Goal: Task Accomplishment & Management: Manage account settings

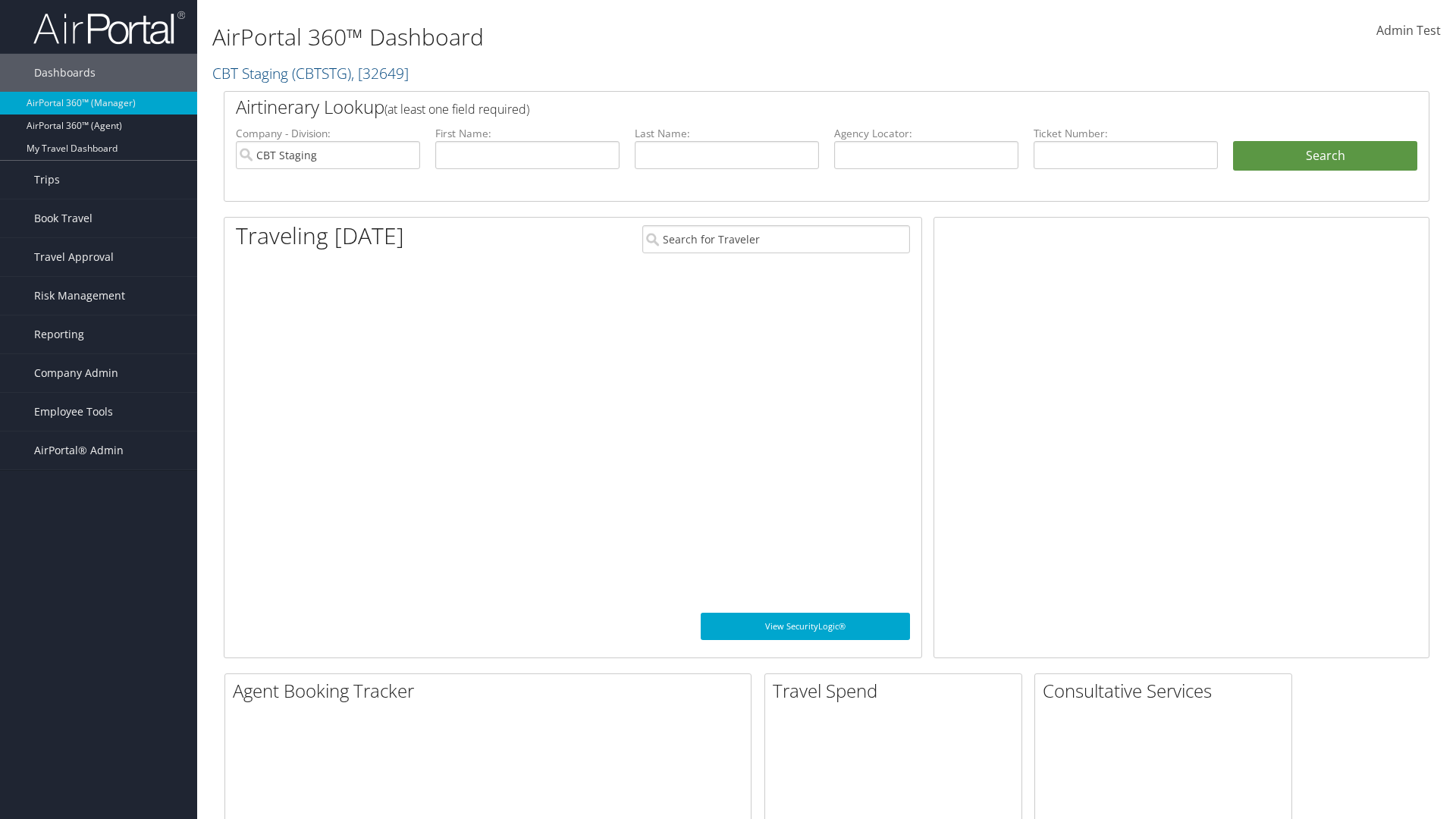
click at [99, 373] on span "Company Admin" at bounding box center [76, 373] width 84 height 38
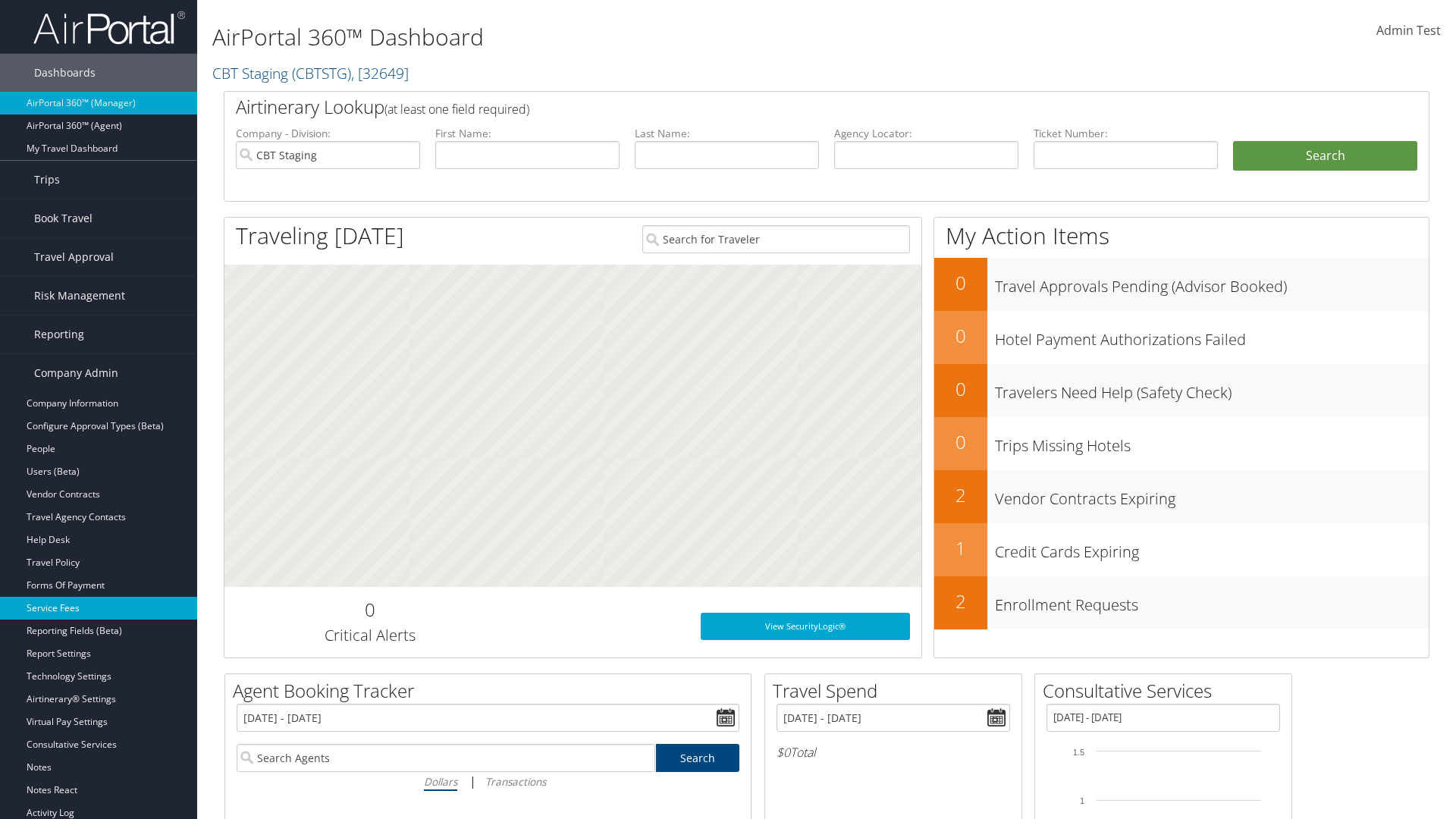
click at [99, 608] on link "Service Fees" at bounding box center [99, 607] width 197 height 22
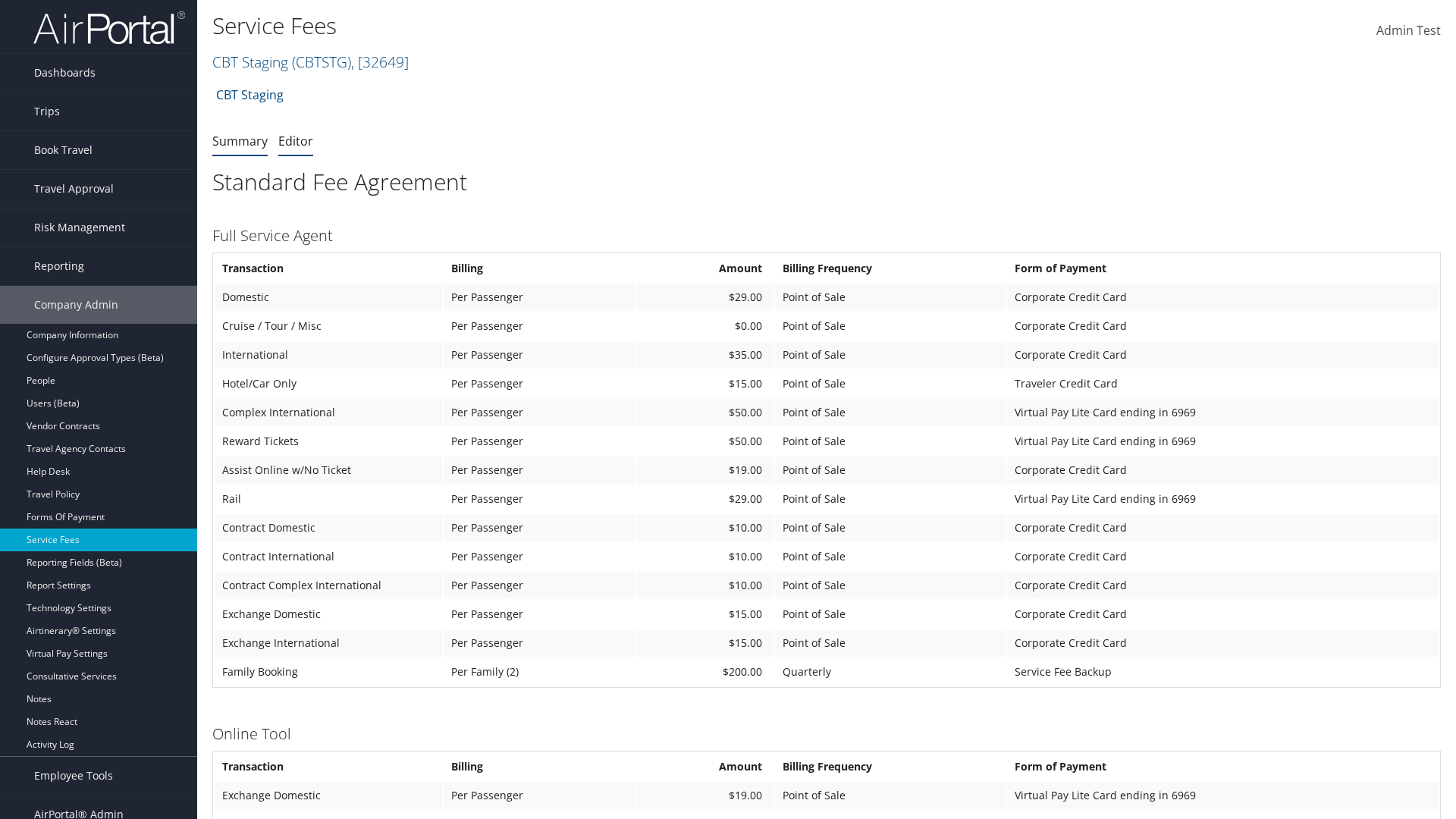
click at [296, 141] on link "Editor" at bounding box center [296, 141] width 35 height 17
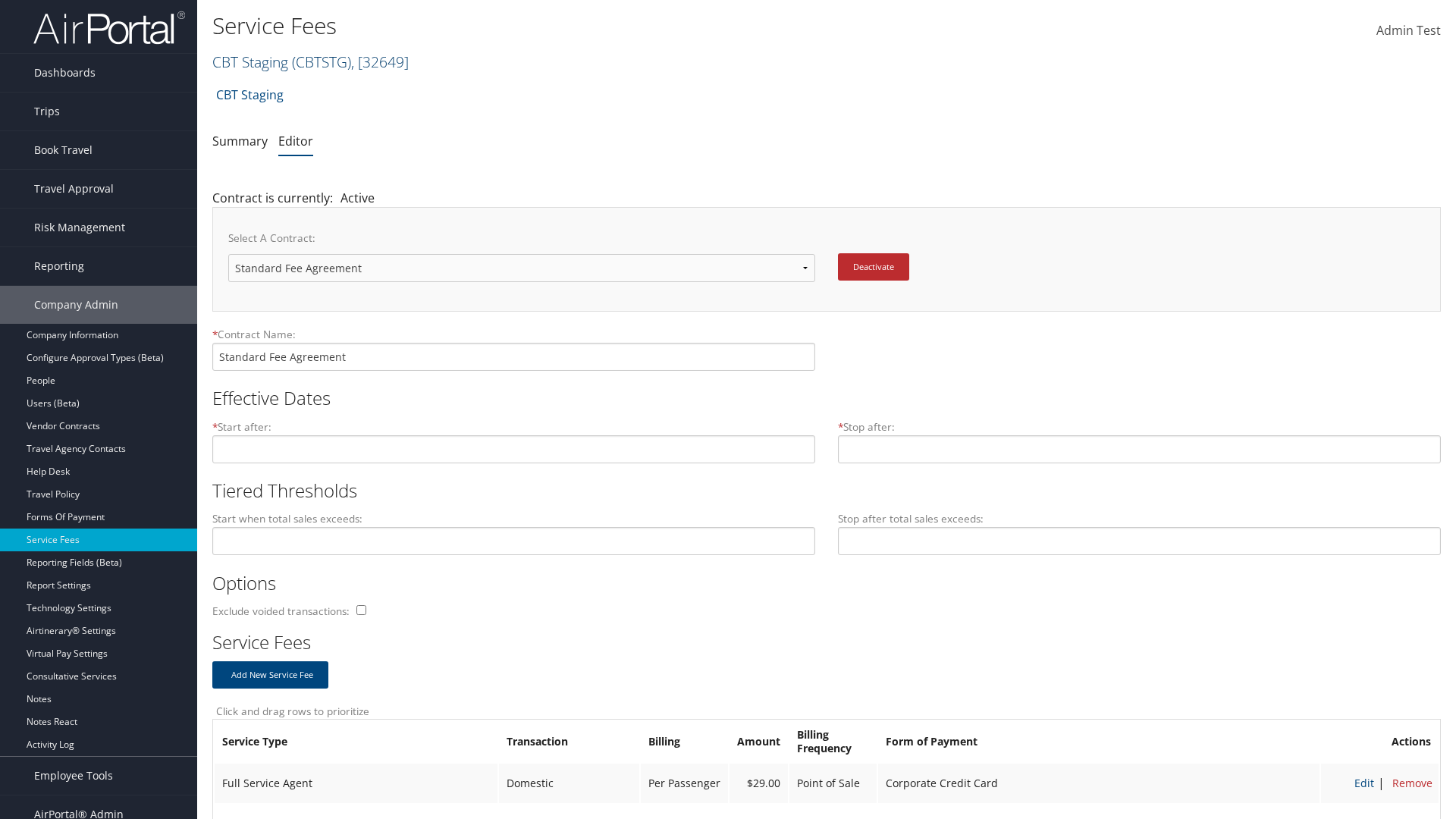
click at [250, 61] on link "CBT Staging ( CBTSTG ) , [ 32649 ]" at bounding box center [310, 61] width 196 height 21
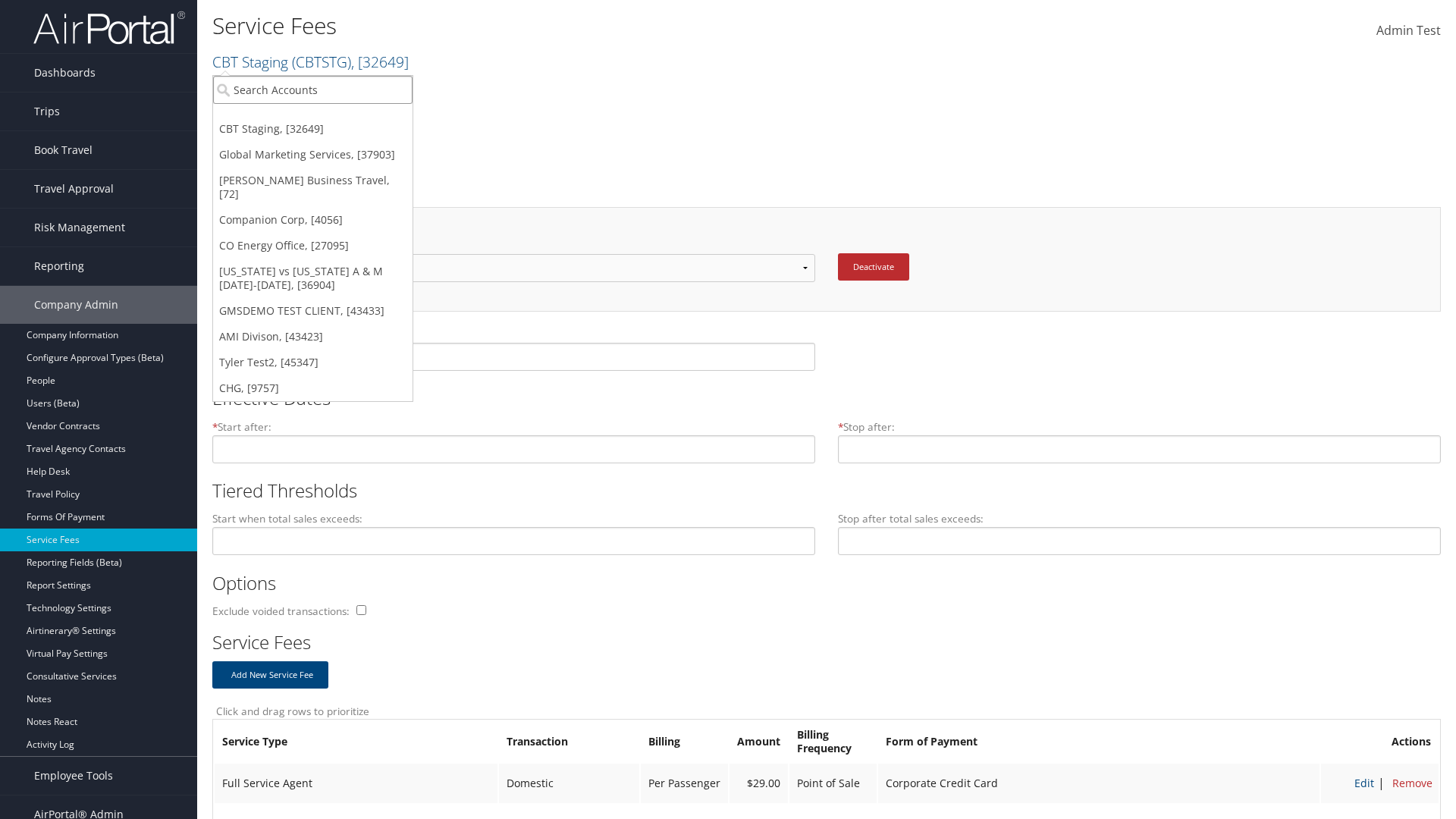
click at [312, 89] on input "search" at bounding box center [312, 90] width 199 height 28
type input "[PERSON_NAME] Business Travel"
click at [334, 117] on div "Christopherson Business Travel (C10001), [72]" at bounding box center [334, 117] width 258 height 13
